Goal: Transaction & Acquisition: Subscribe to service/newsletter

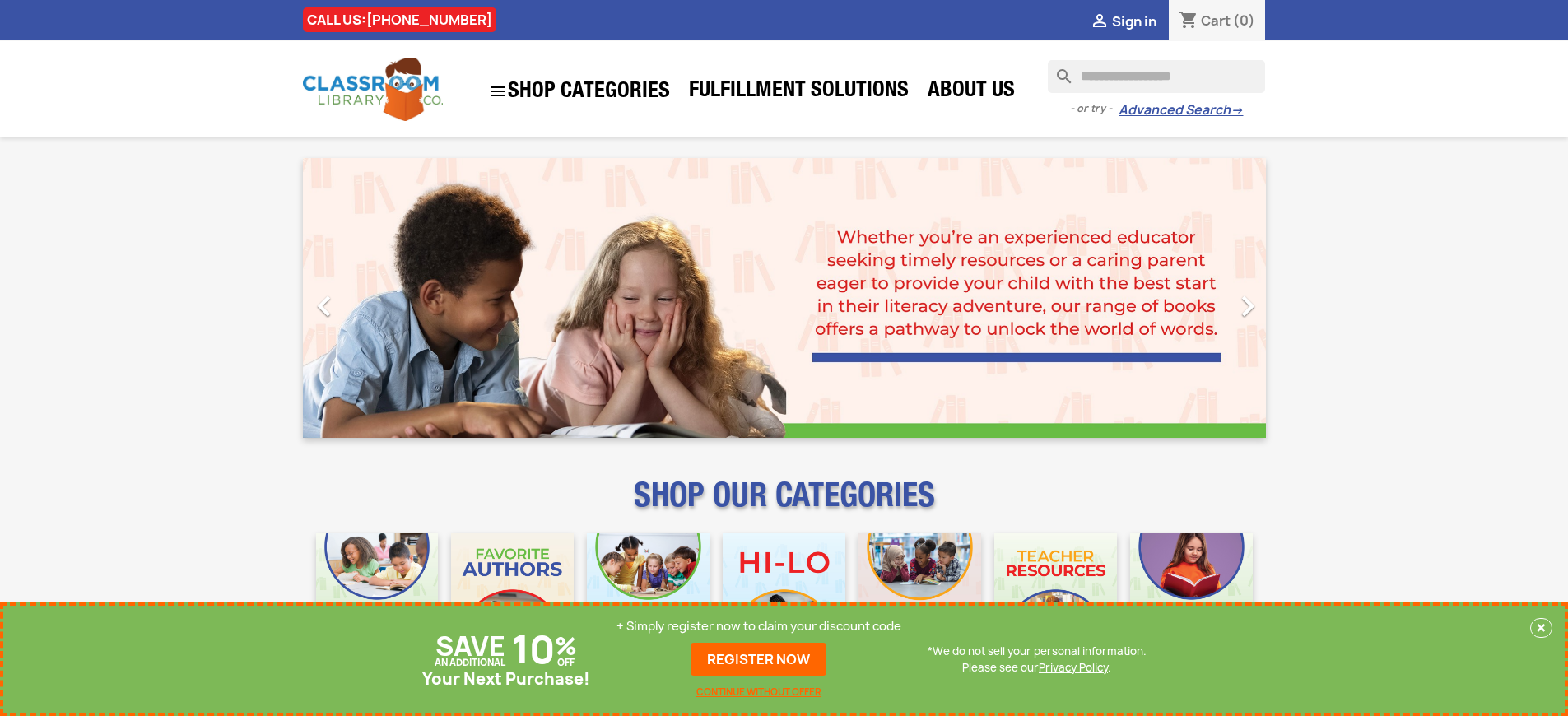
click at [759, 626] on p "+ Simply register now to claim your discount code" at bounding box center [758, 626] width 285 height 16
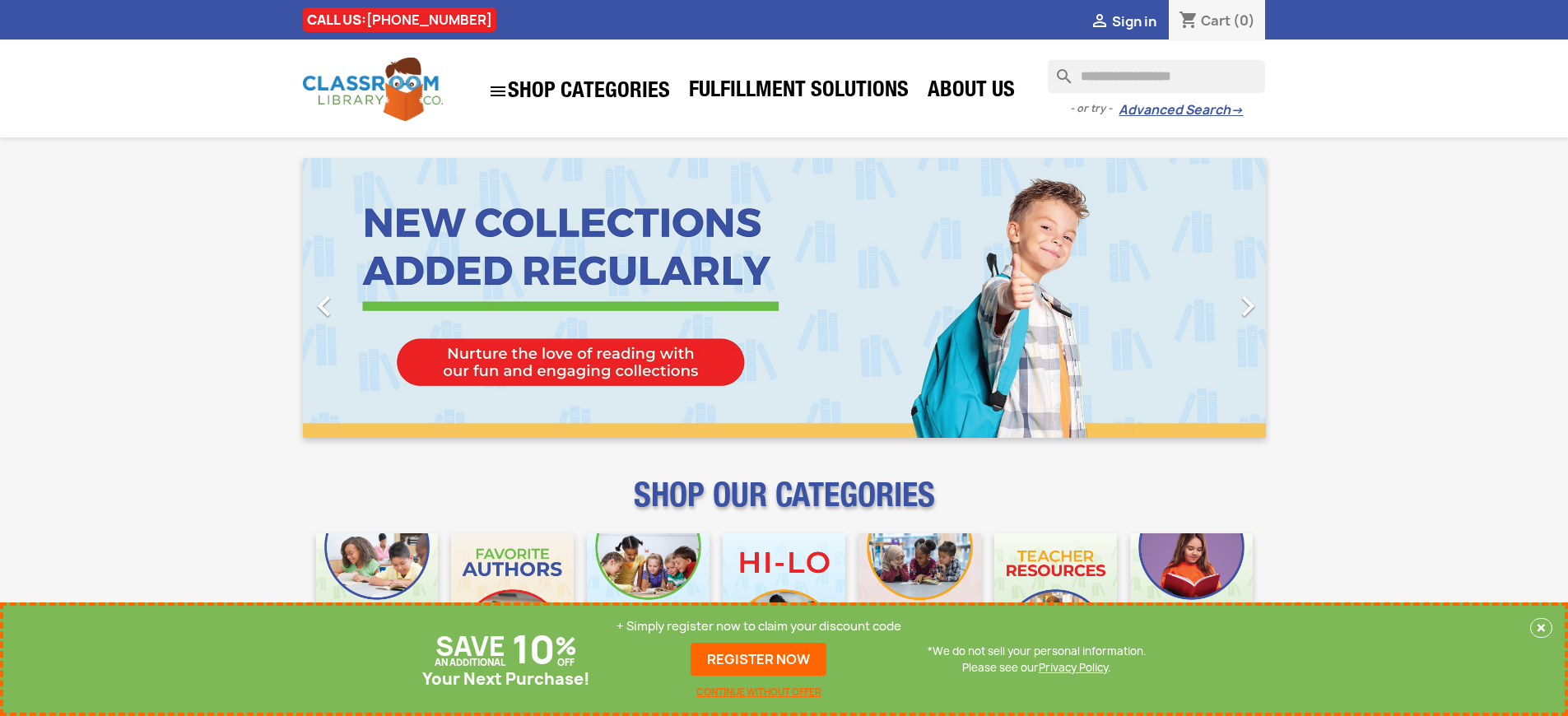
click at [759, 626] on p "+ Simply register now to claim your discount code" at bounding box center [758, 626] width 285 height 16
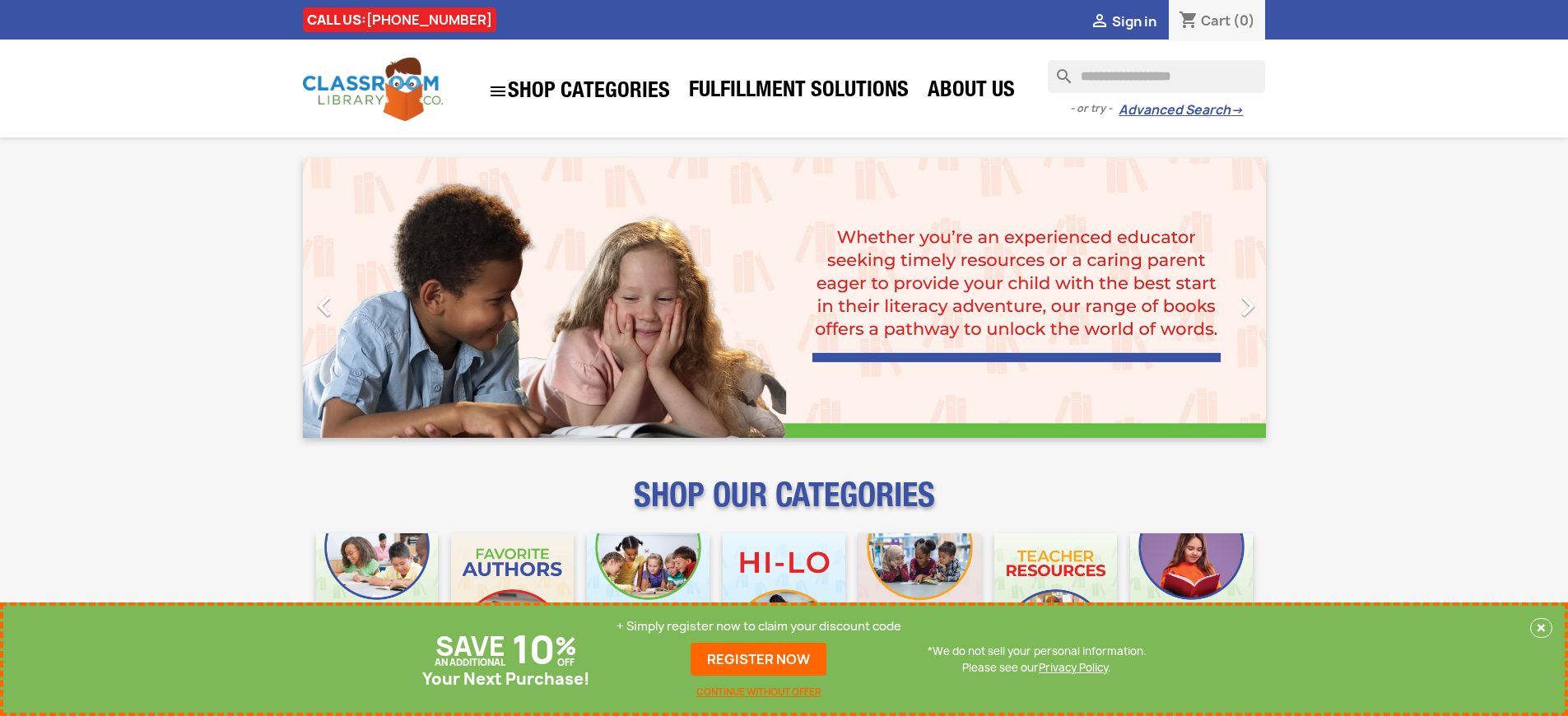
click at [759, 626] on p "+ Simply register now to claim your discount code" at bounding box center [758, 626] width 285 height 16
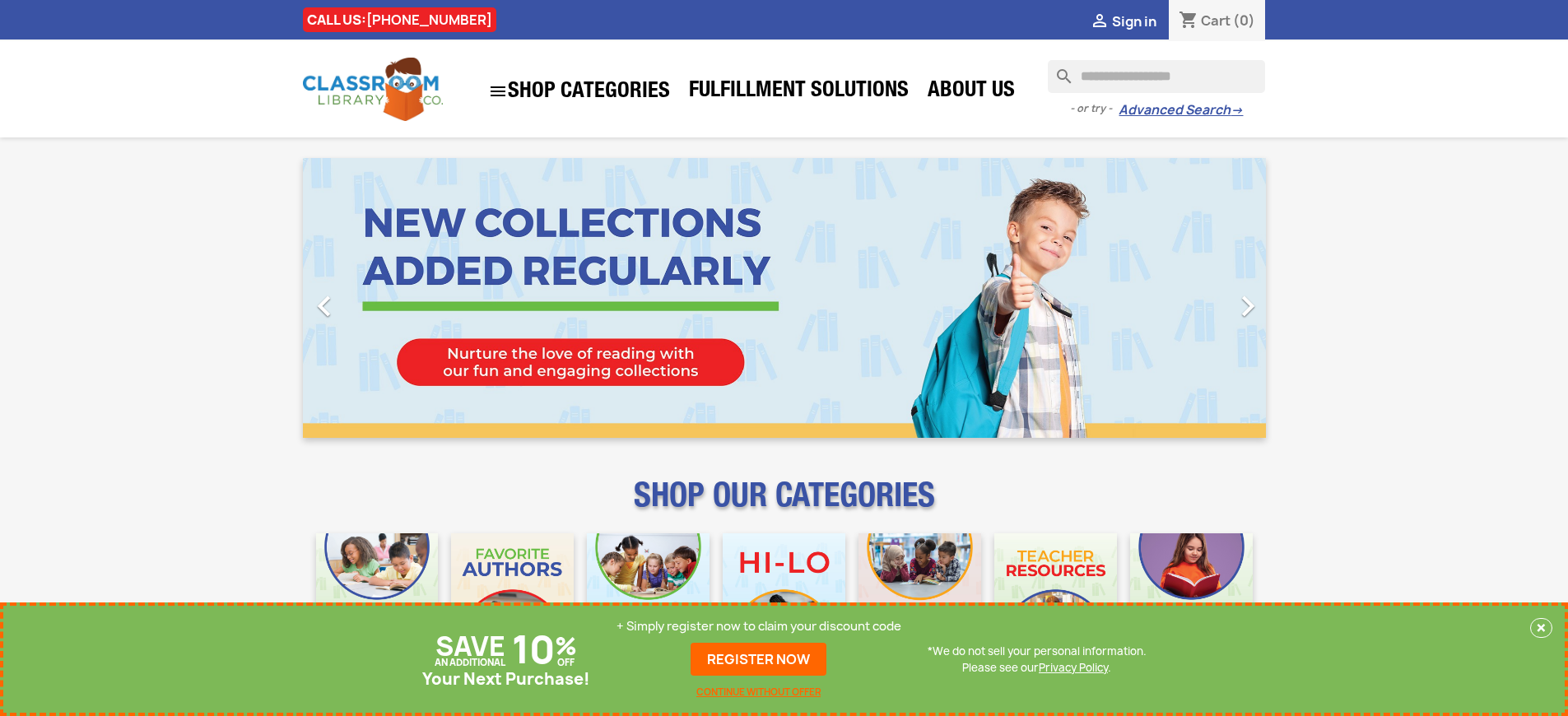
click at [759, 626] on p "+ Simply register now to claim your discount code" at bounding box center [758, 626] width 285 height 16
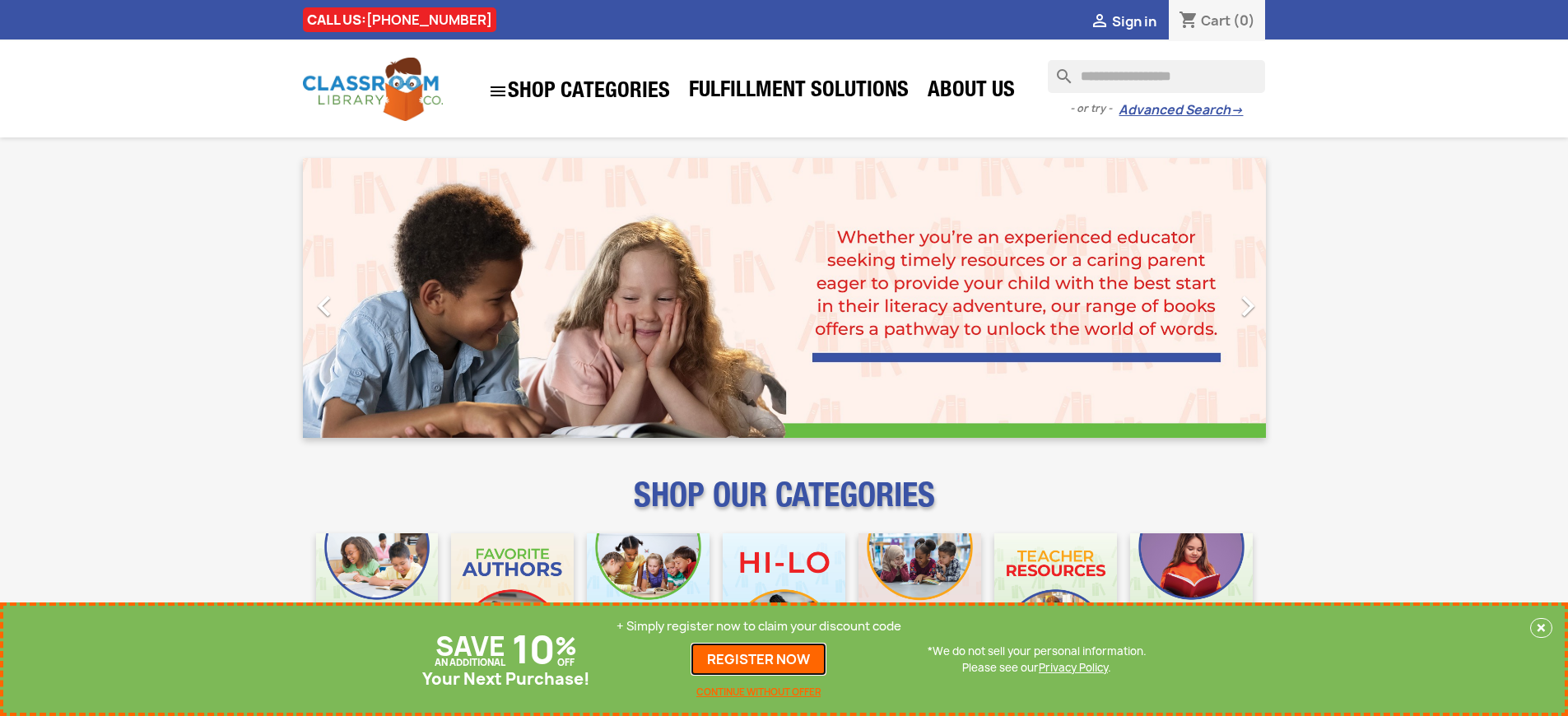
click at [759, 659] on link "REGISTER NOW" at bounding box center [758, 659] width 136 height 33
click at [759, 626] on p "+ Simply register now to claim your discount code" at bounding box center [758, 626] width 285 height 16
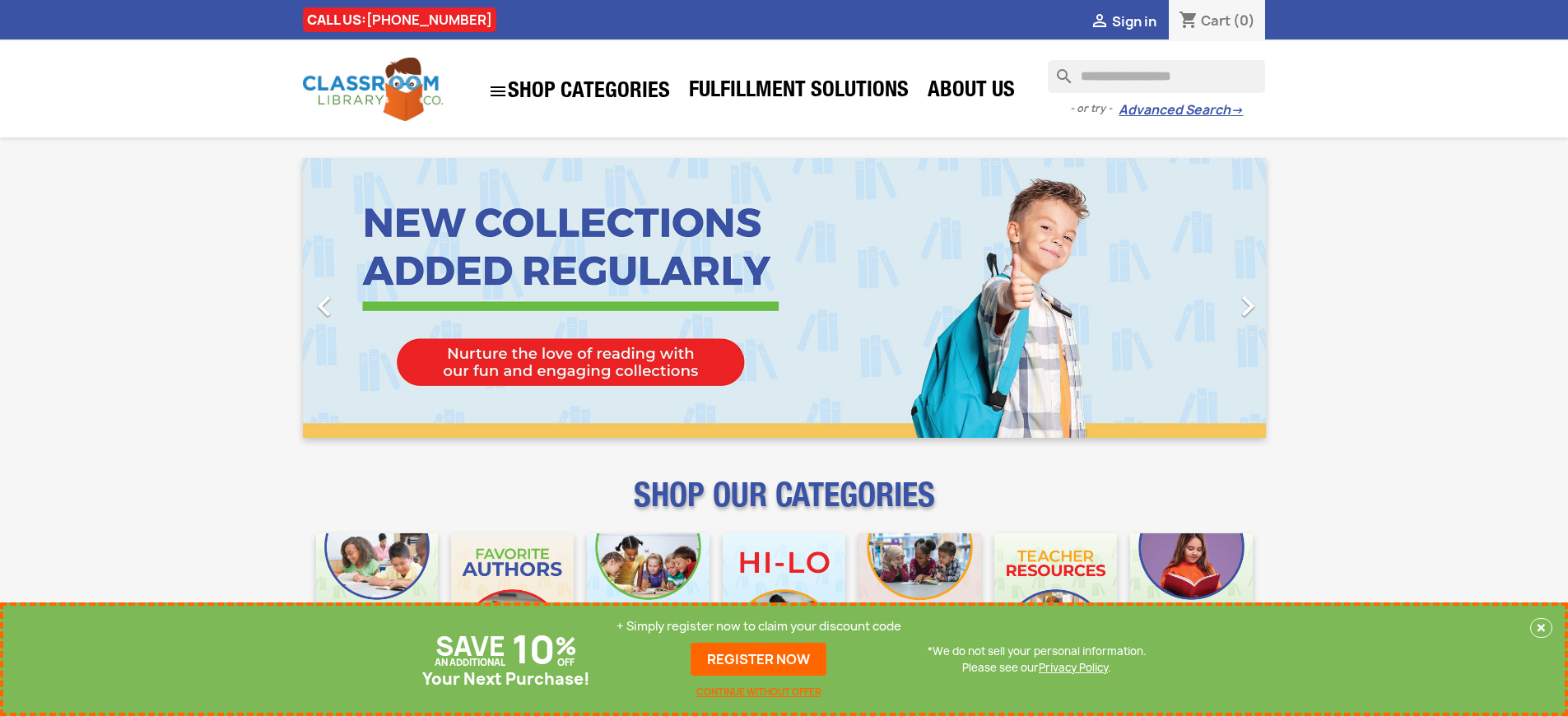
click at [759, 626] on p "+ Simply register now to claim your discount code" at bounding box center [758, 626] width 285 height 16
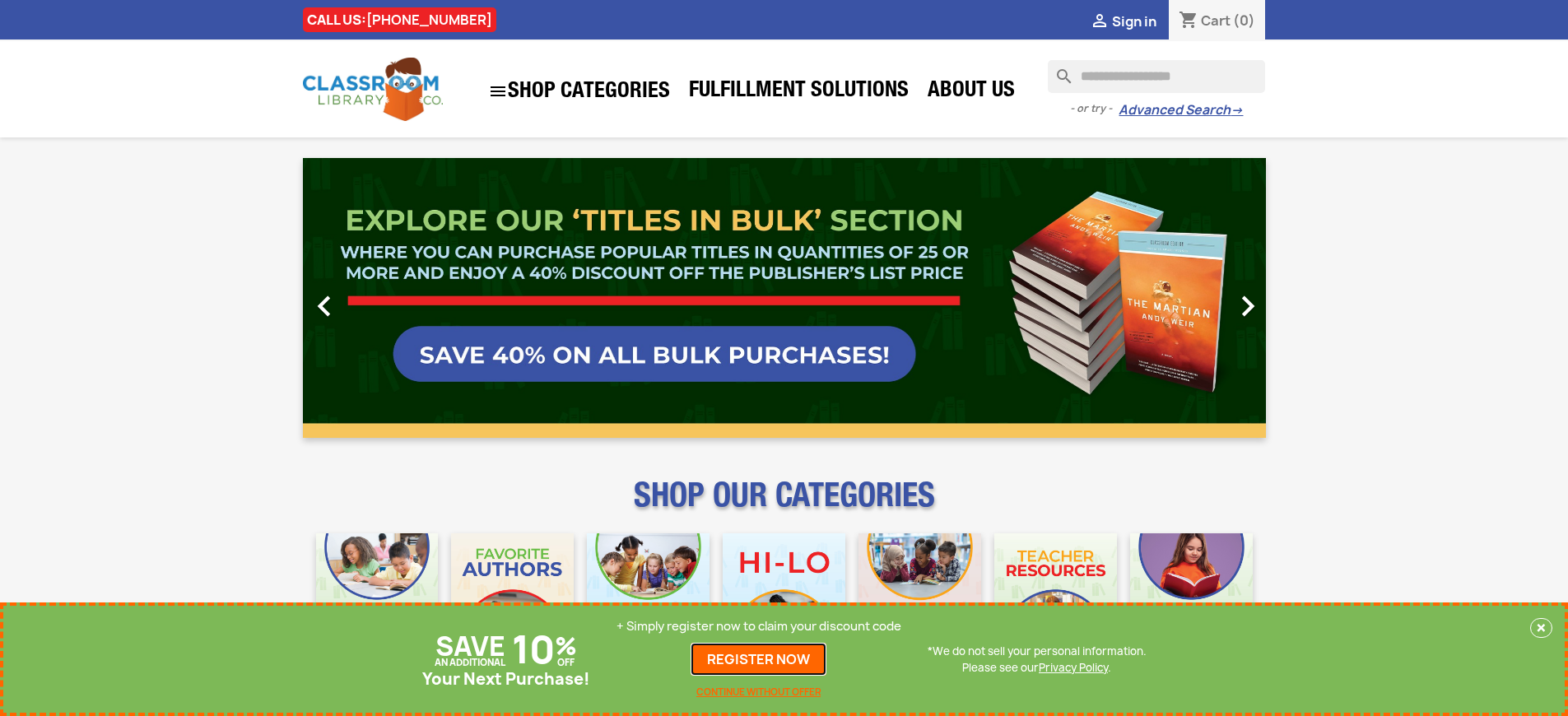
click at [759, 659] on link "REGISTER NOW" at bounding box center [758, 659] width 136 height 33
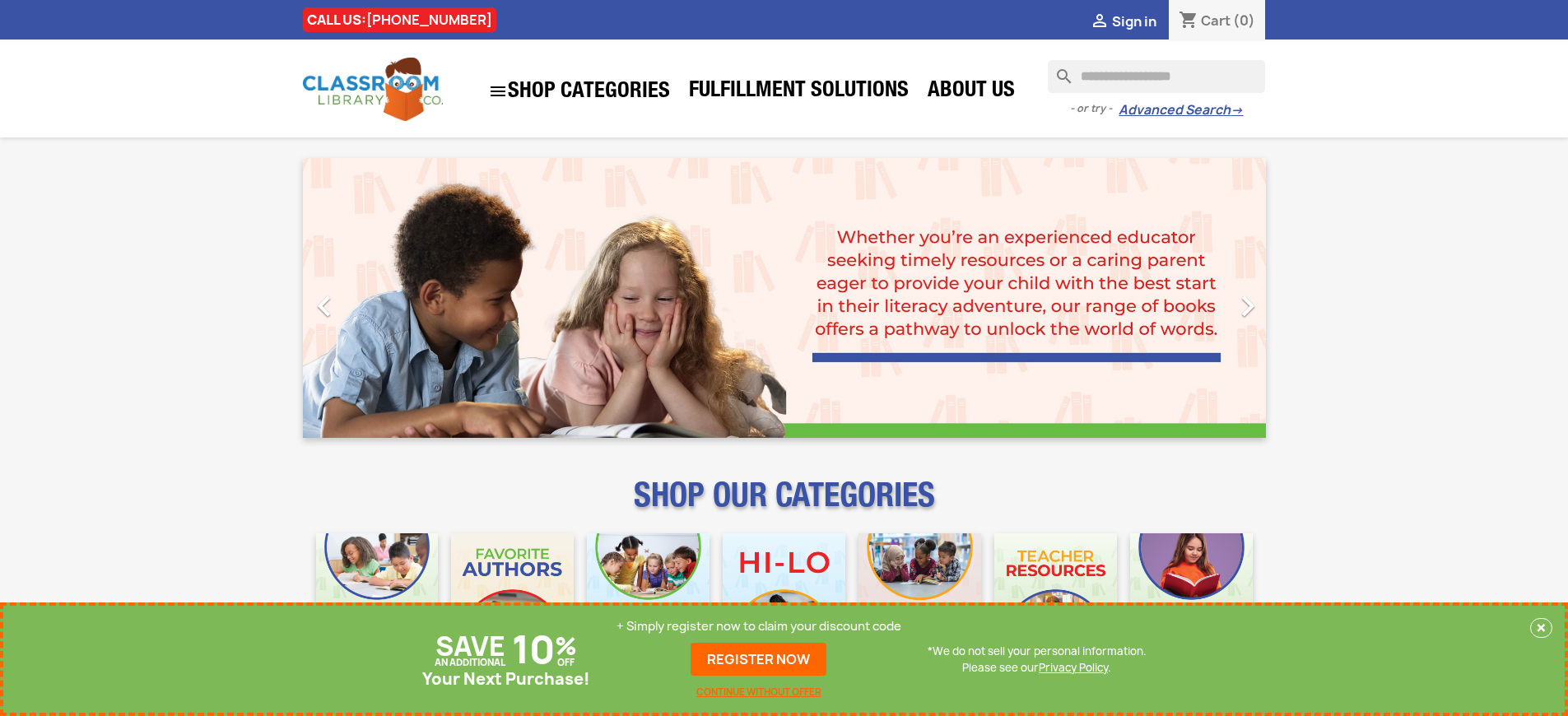
click at [759, 626] on p "+ Simply register now to claim your discount code" at bounding box center [758, 626] width 285 height 16
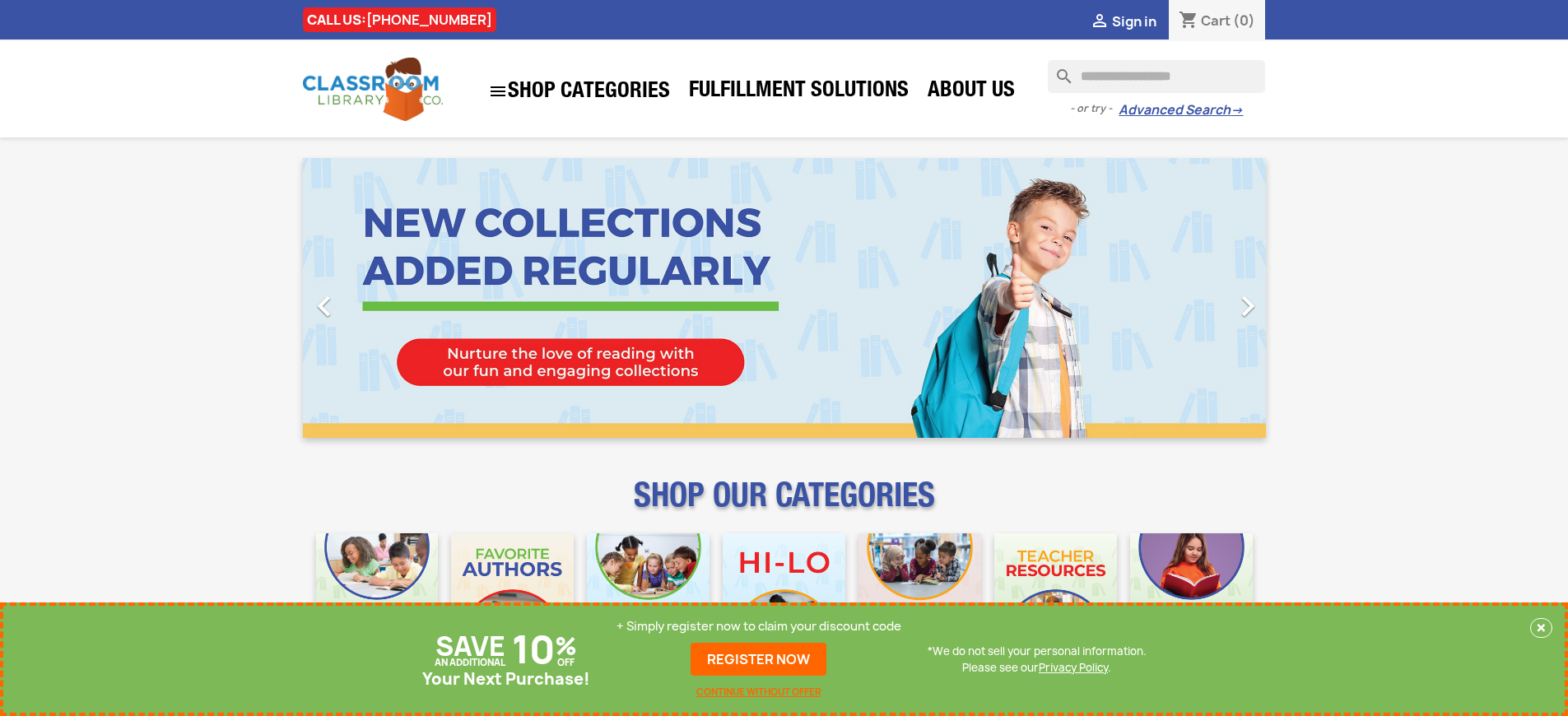
click at [759, 626] on p "+ Simply register now to claim your discount code" at bounding box center [758, 626] width 285 height 16
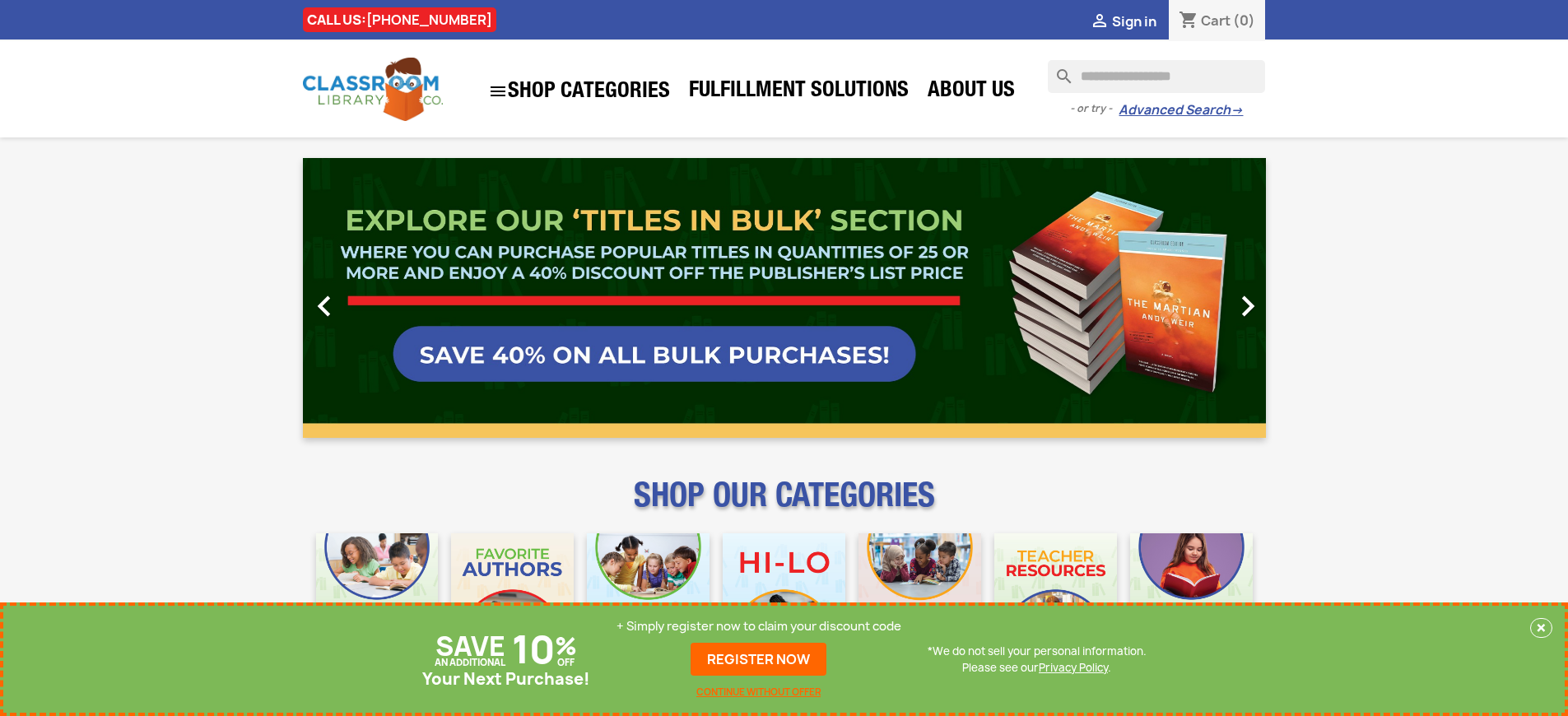
click at [759, 659] on link "REGISTER NOW" at bounding box center [758, 659] width 136 height 33
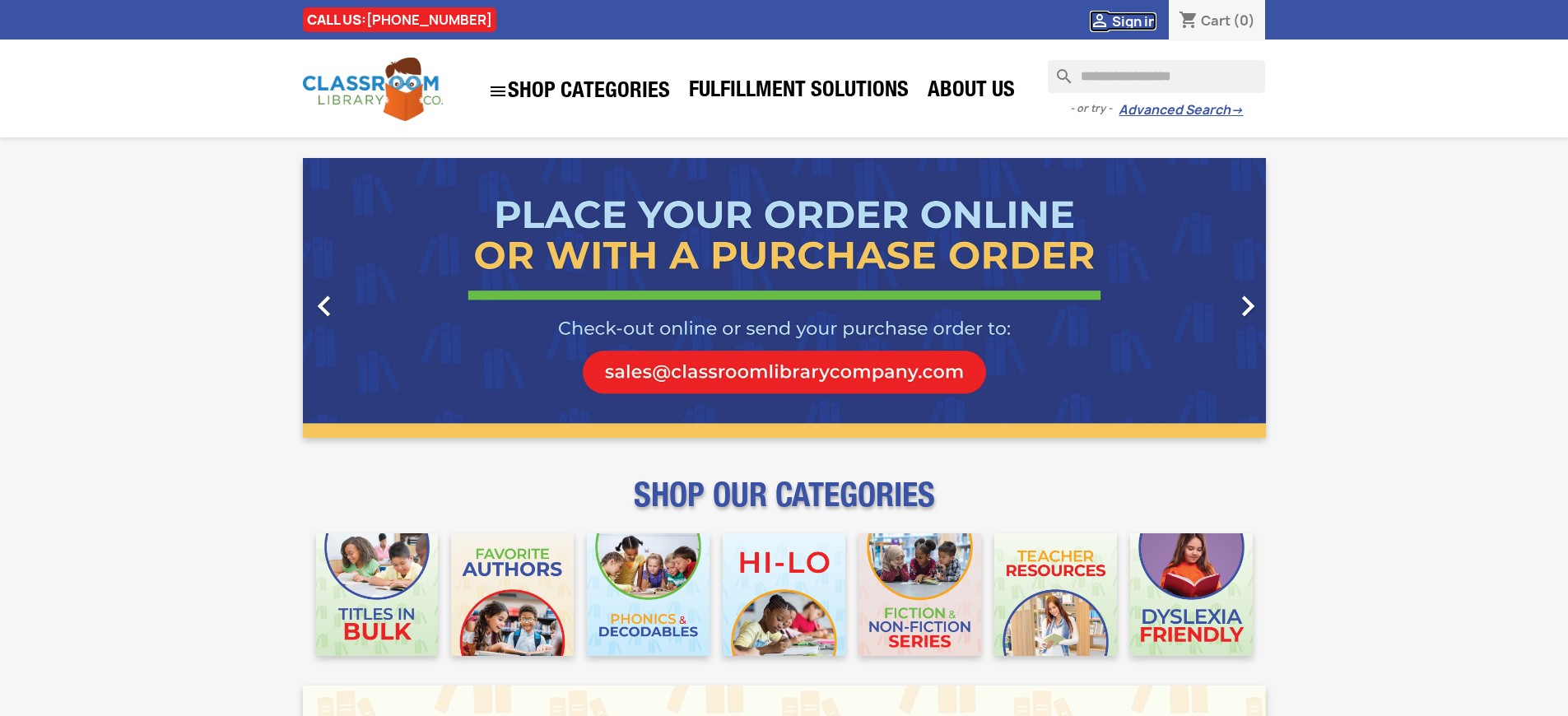
click at [1133, 21] on span "Sign in" at bounding box center [1134, 22] width 44 height 18
